Goal: Understand process/instructions

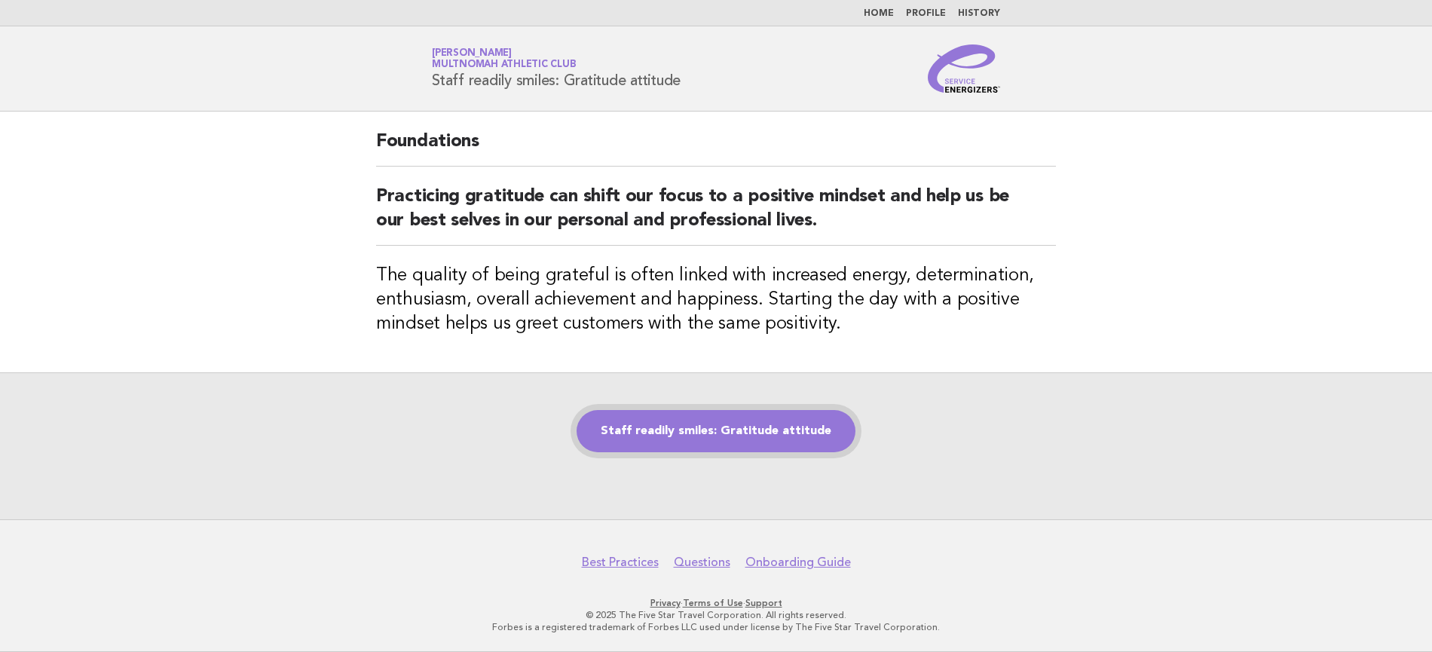
click at [711, 437] on link "Staff readily smiles: Gratitude attitude" at bounding box center [716, 431] width 279 height 42
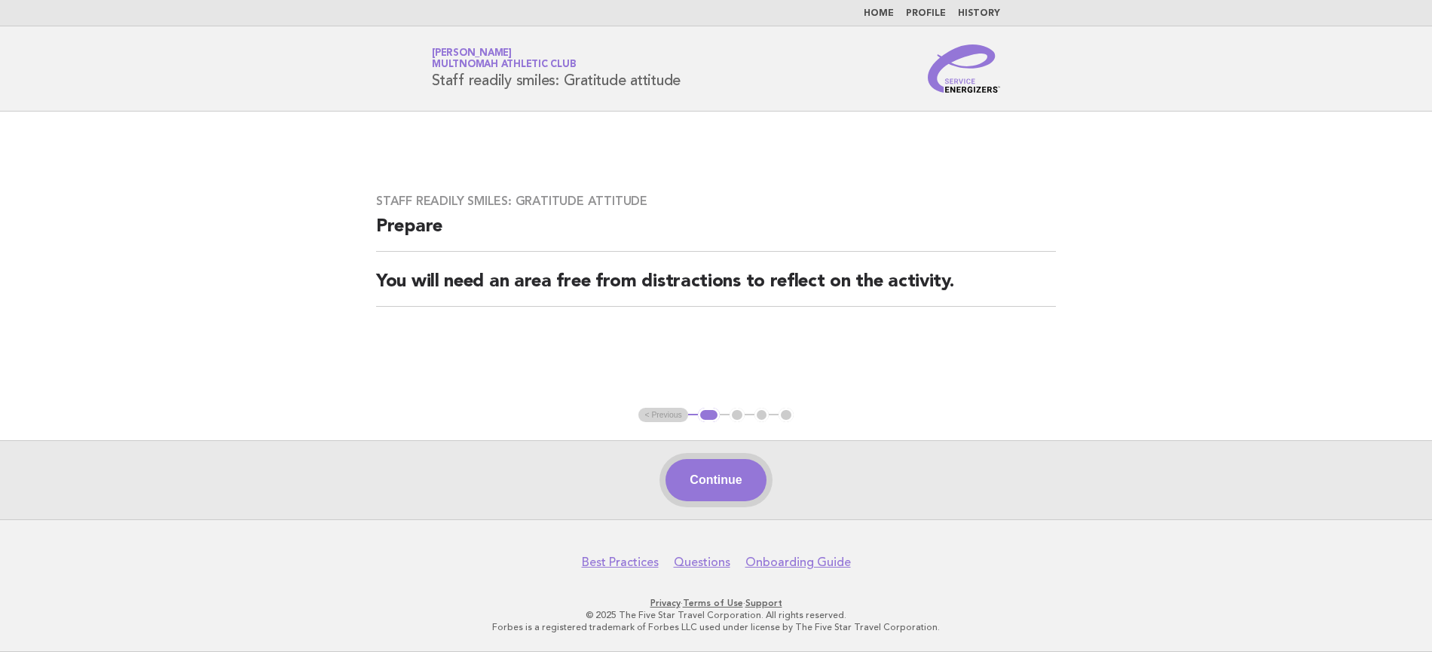
click at [724, 480] on button "Continue" at bounding box center [716, 480] width 100 height 42
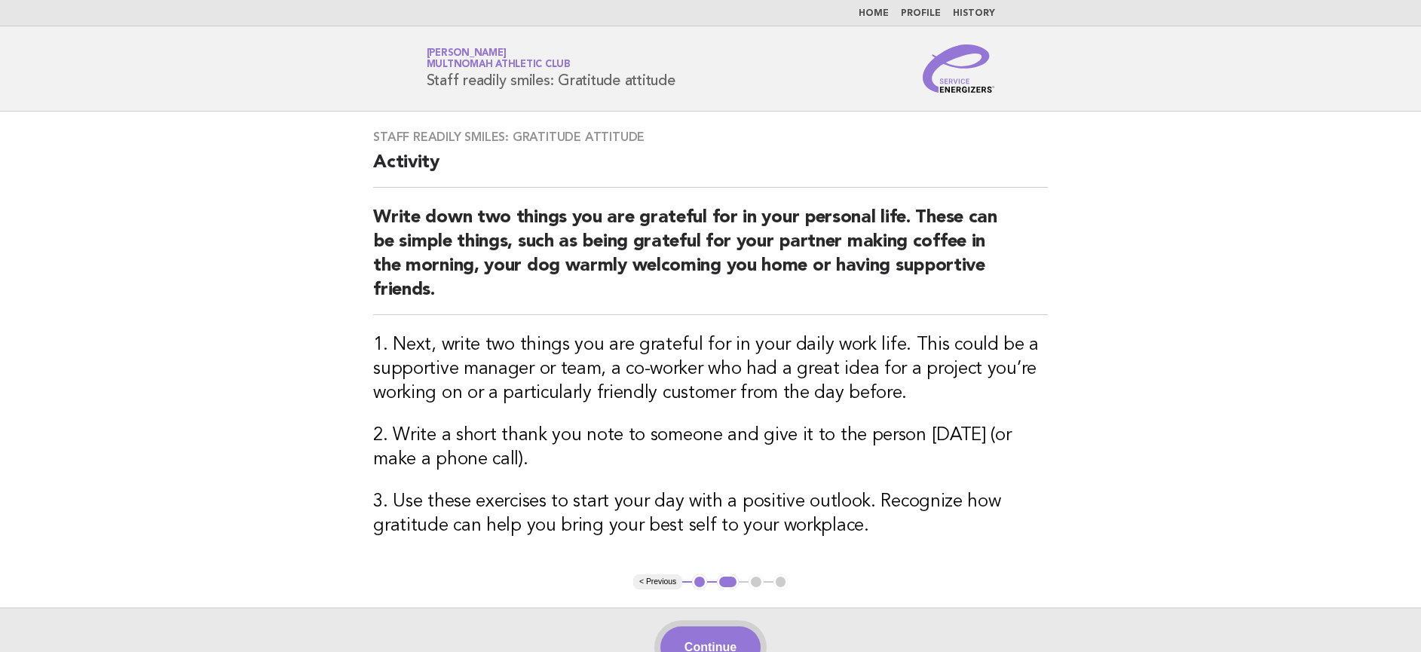
click at [724, 645] on button "Continue" at bounding box center [710, 647] width 100 height 42
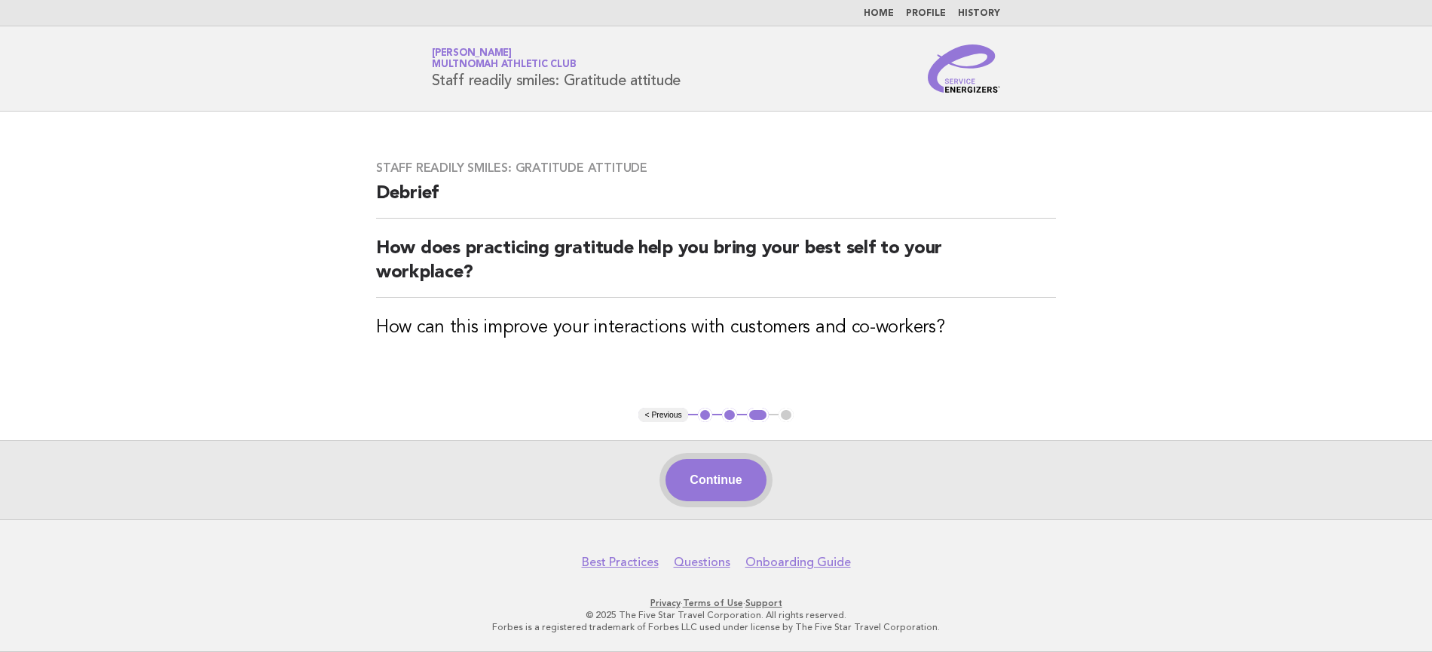
click at [727, 485] on button "Continue" at bounding box center [716, 480] width 100 height 42
